Goal: Task Accomplishment & Management: Manage account settings

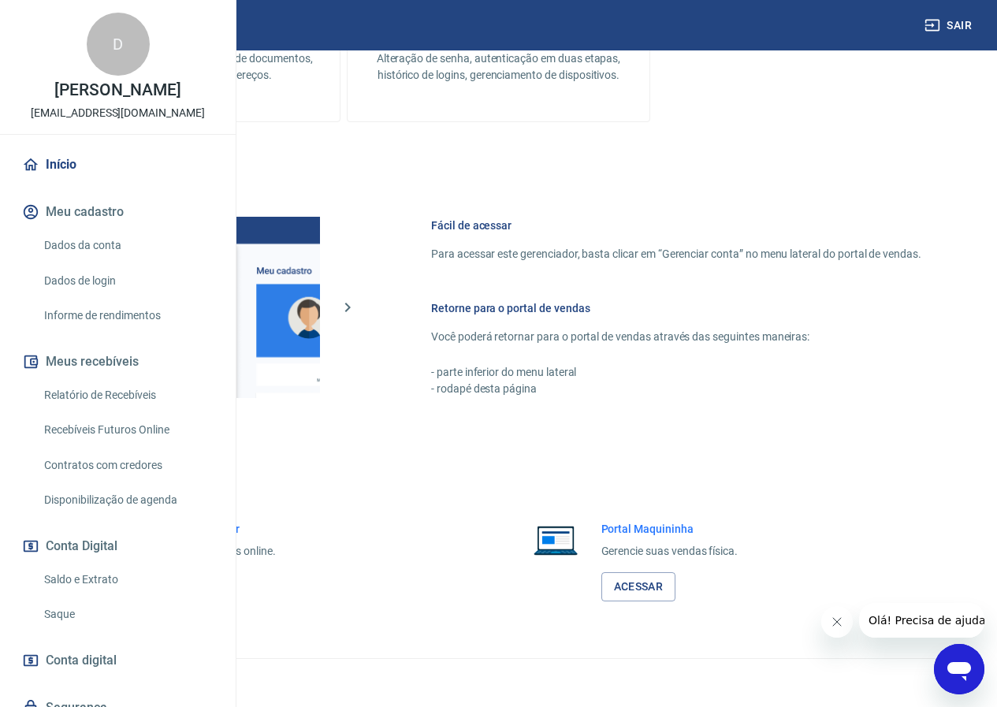
scroll to position [586, 0]
click at [210, 577] on link "Acessar" at bounding box center [172, 586] width 75 height 29
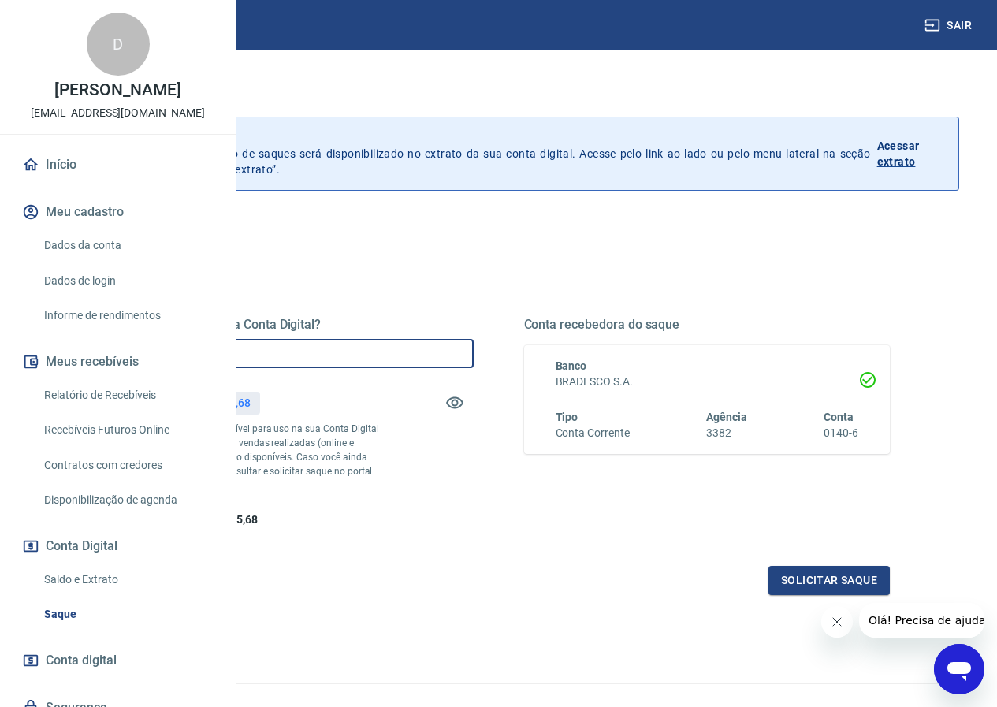
click at [473, 347] on input "R$ 0,00" at bounding box center [290, 353] width 366 height 29
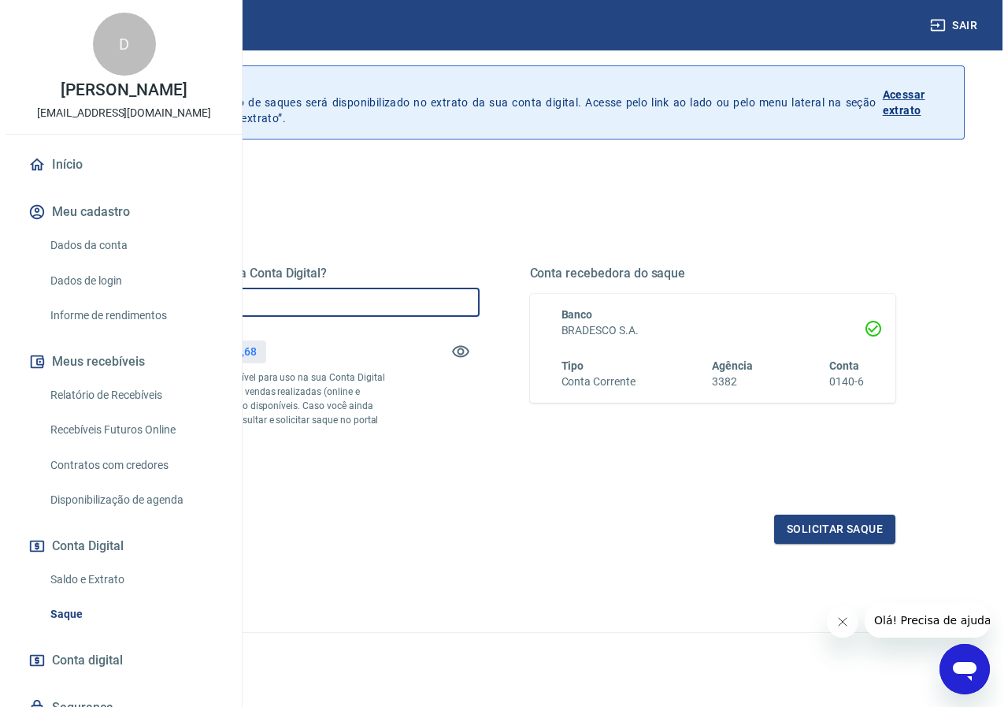
scroll to position [101, 0]
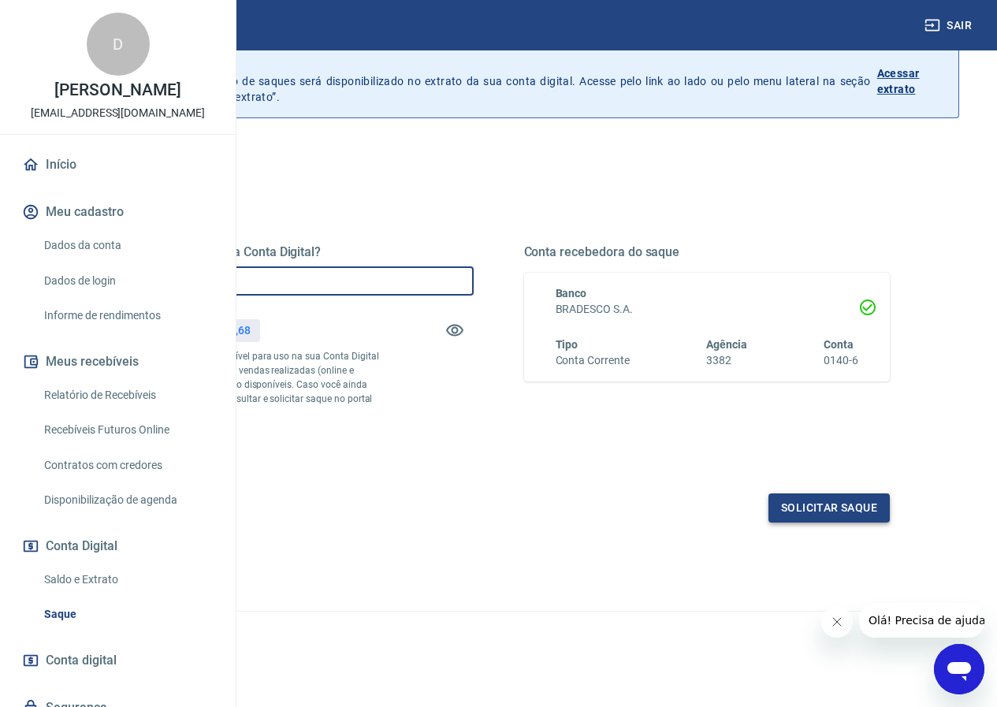
type input "R$ 4.005,68"
click at [792, 505] on button "Solicitar saque" at bounding box center [828, 507] width 121 height 29
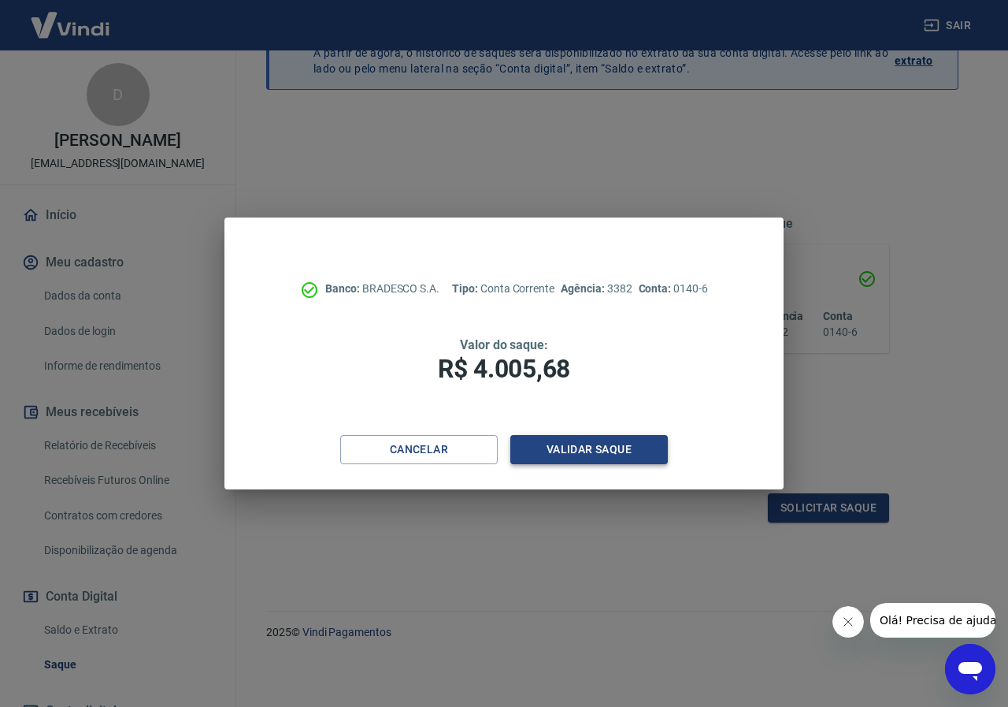
click at [614, 448] on button "Validar saque" at bounding box center [589, 449] width 158 height 29
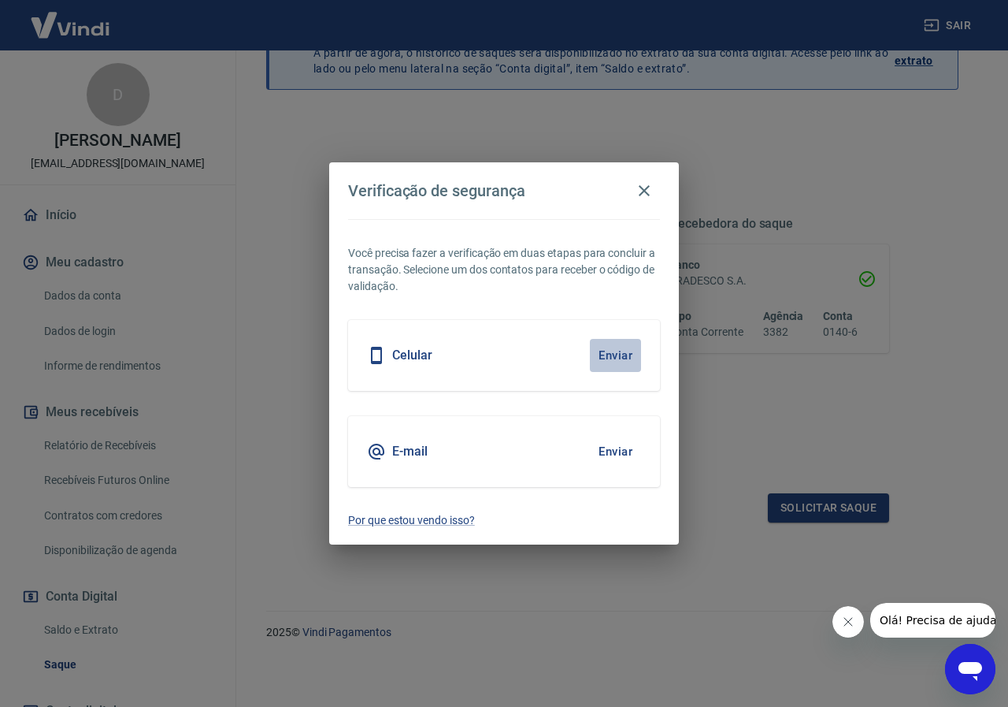
click at [618, 358] on button "Enviar" at bounding box center [615, 355] width 51 height 33
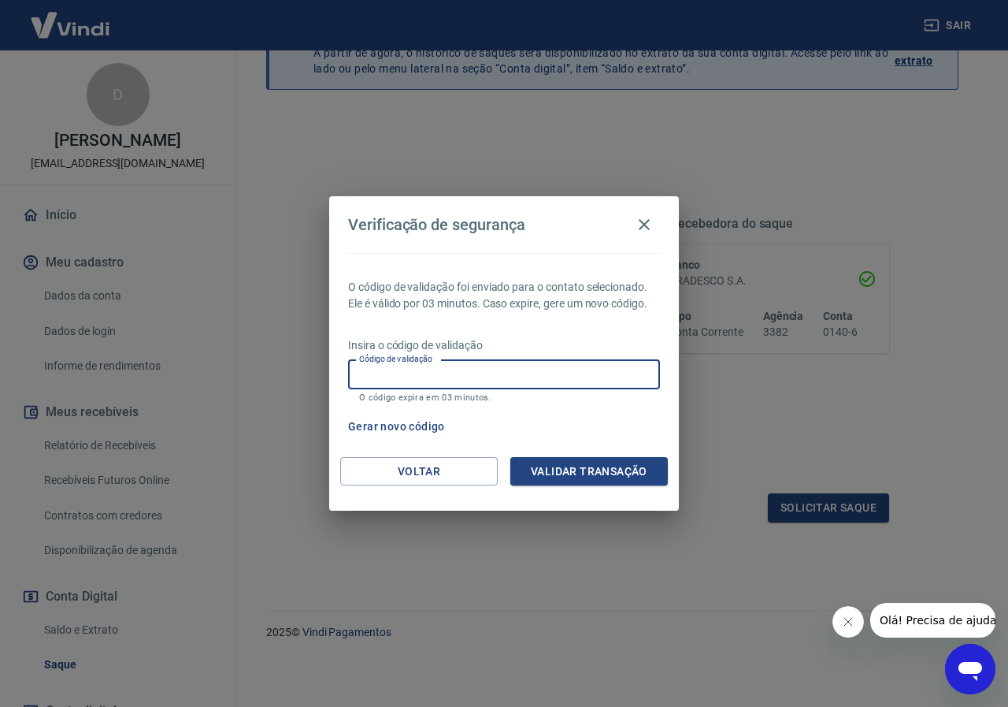
click at [609, 375] on input "Código de validação" at bounding box center [504, 374] width 312 height 29
type input "410112"
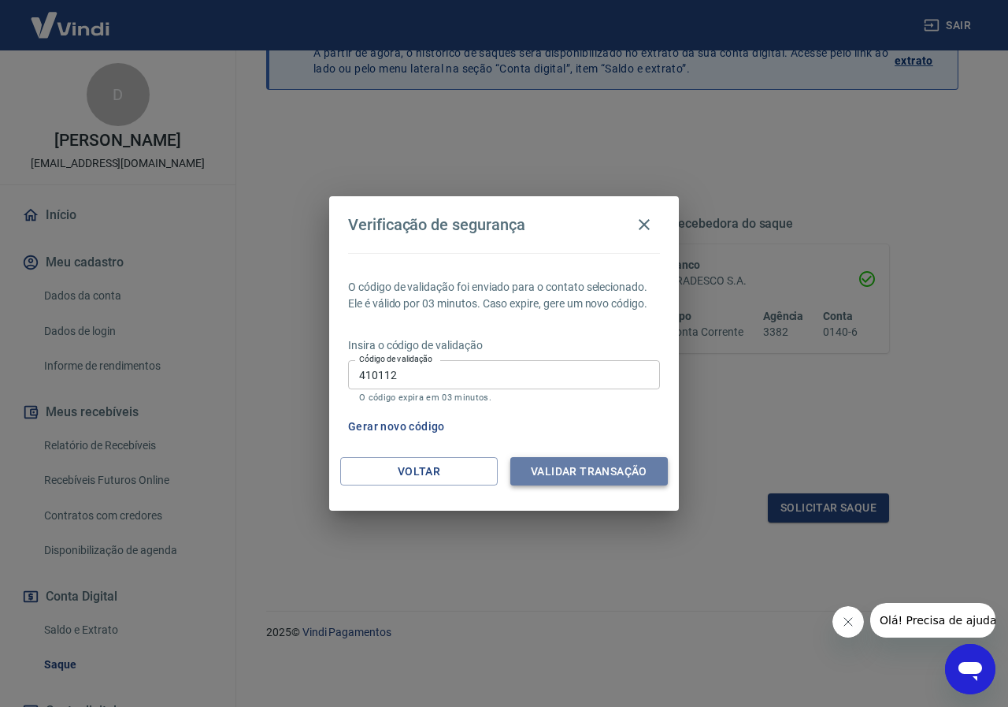
click at [570, 483] on button "Validar transação" at bounding box center [589, 471] width 158 height 29
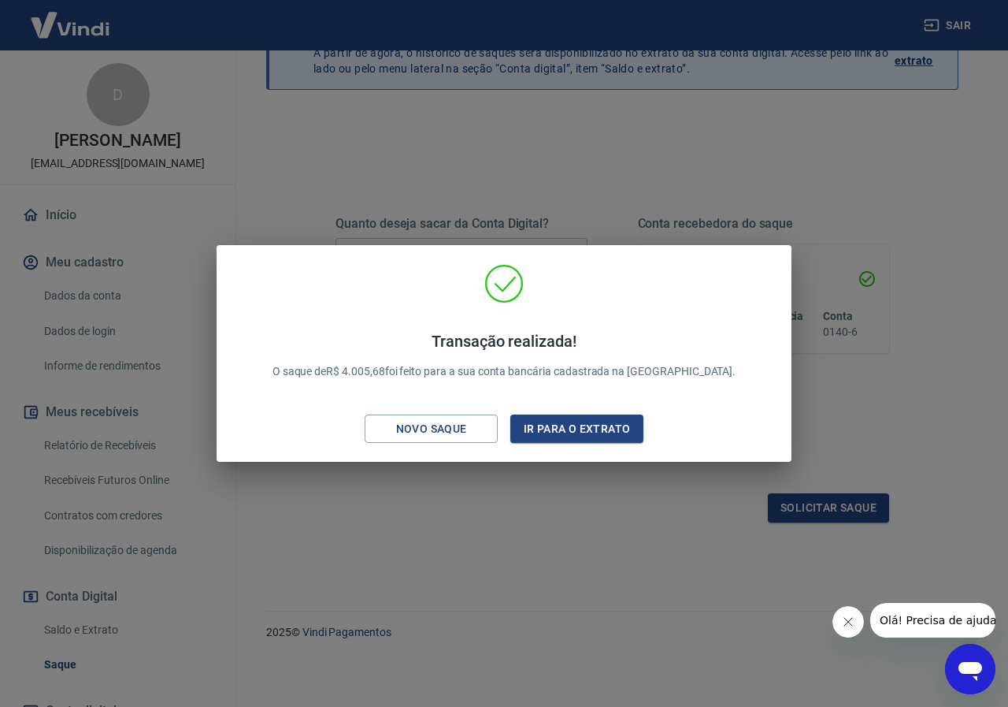
click at [584, 506] on div "Transação realizada! O saque de R$ 4.005,68 foi feito para a sua conta bancária…" at bounding box center [504, 353] width 1008 height 707
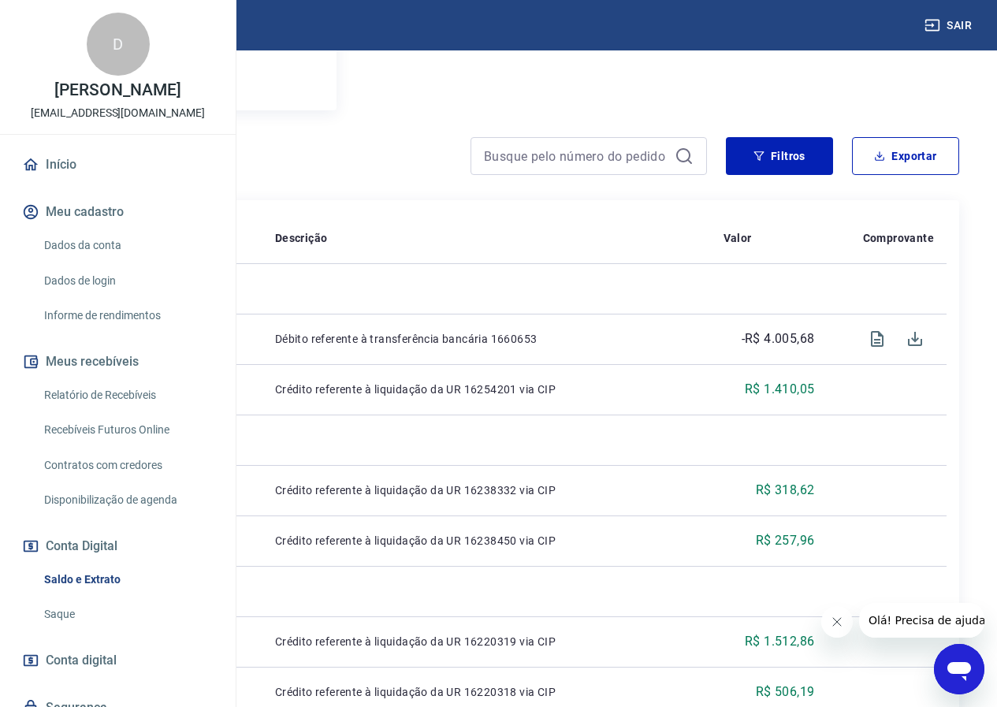
scroll to position [236, 0]
